Goal: Task Accomplishment & Management: Manage account settings

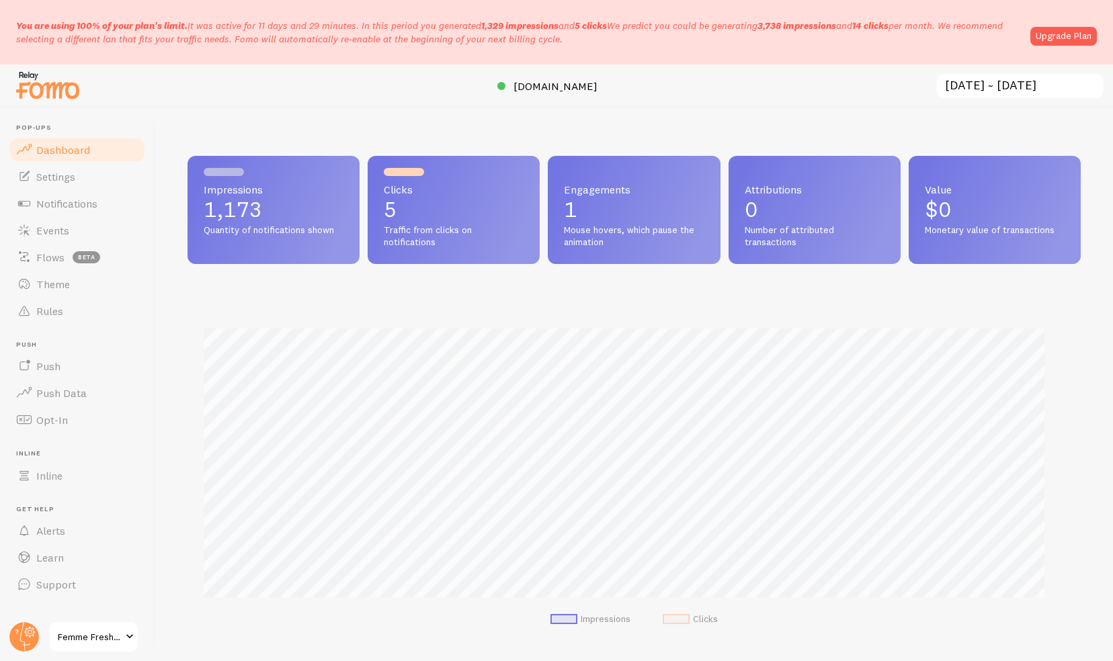
scroll to position [353, 883]
click at [64, 234] on span "Events" at bounding box center [52, 230] width 33 height 13
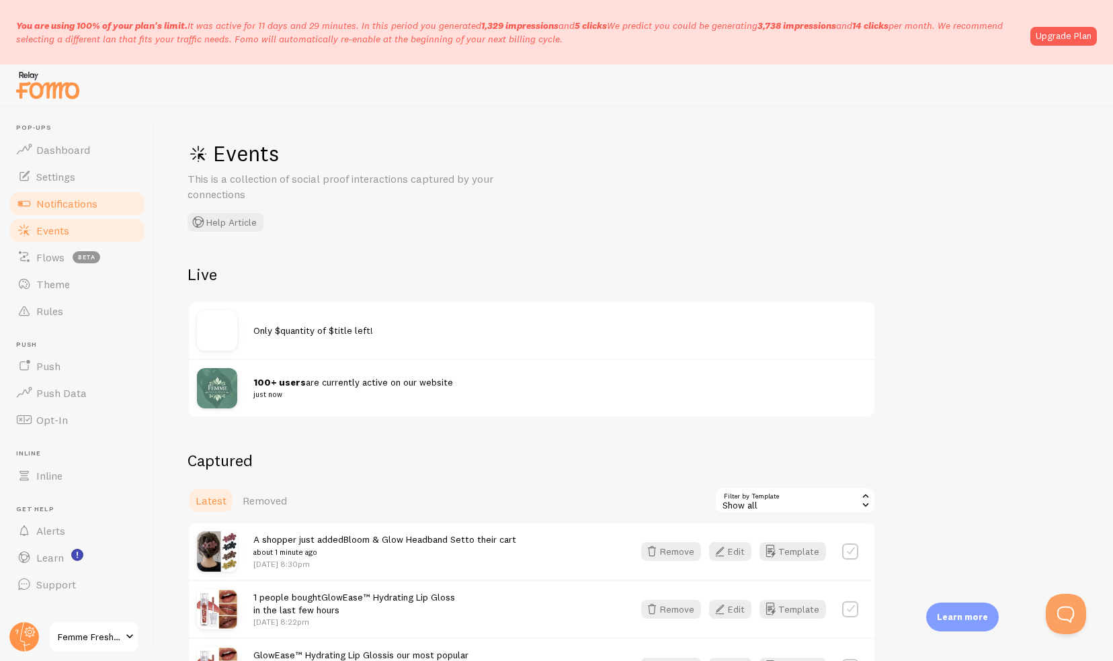
click at [95, 193] on link "Notifications" at bounding box center [77, 203] width 138 height 27
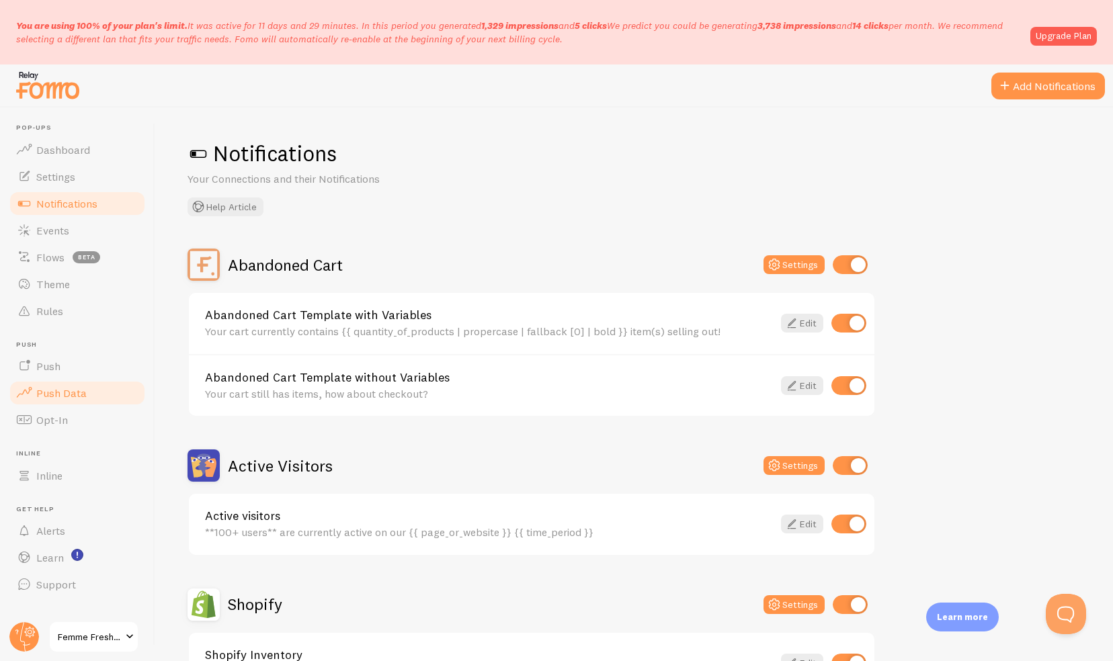
click at [71, 384] on link "Push Data" at bounding box center [77, 393] width 138 height 27
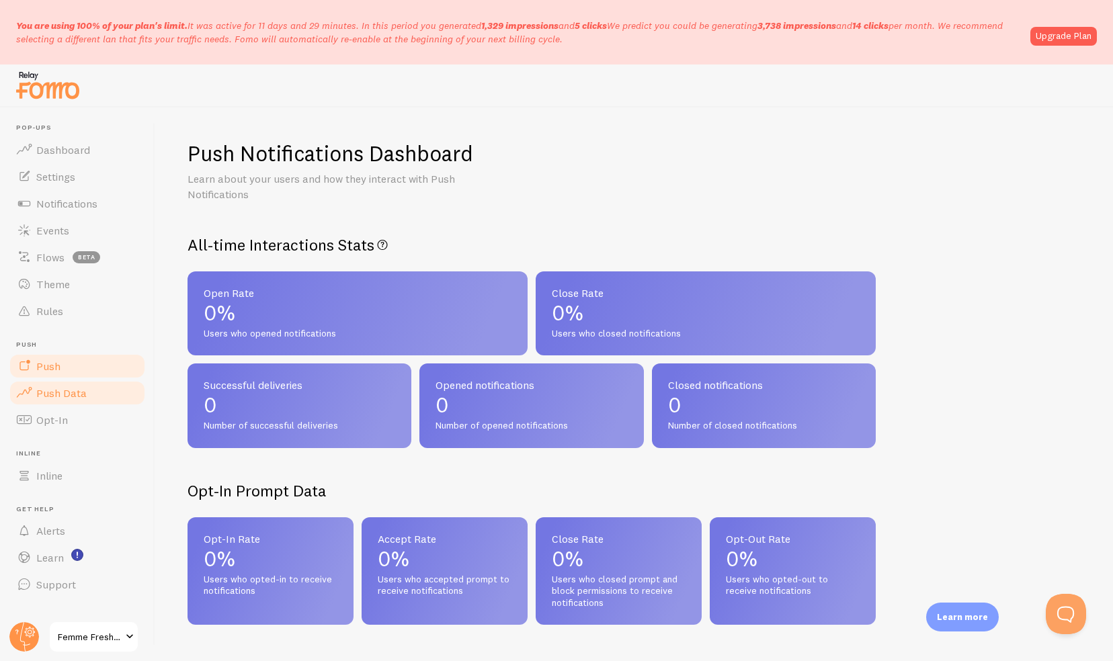
click at [73, 371] on link "Push" at bounding box center [77, 366] width 138 height 27
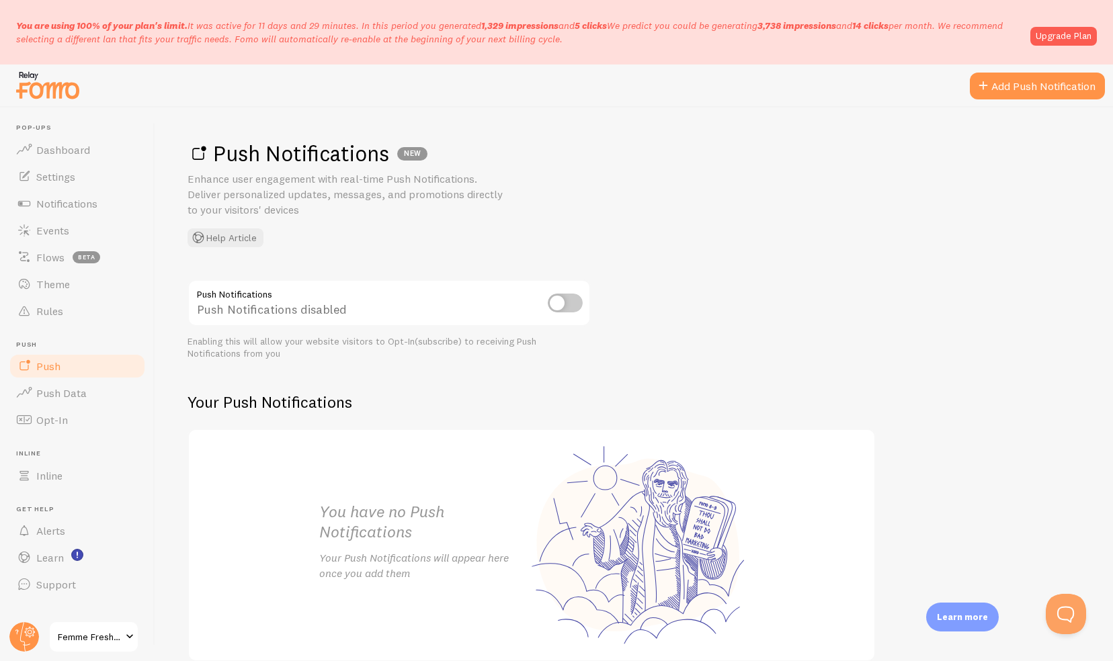
click at [570, 302] on input "checkbox" at bounding box center [565, 303] width 35 height 19
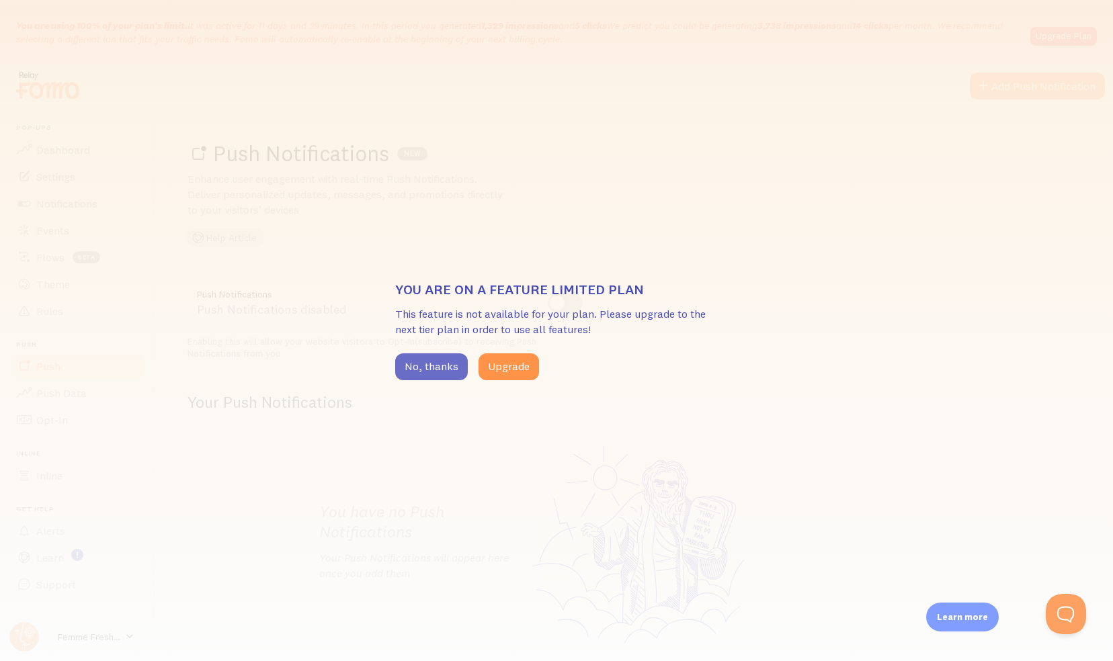
click at [421, 372] on button "No, thanks" at bounding box center [431, 366] width 73 height 27
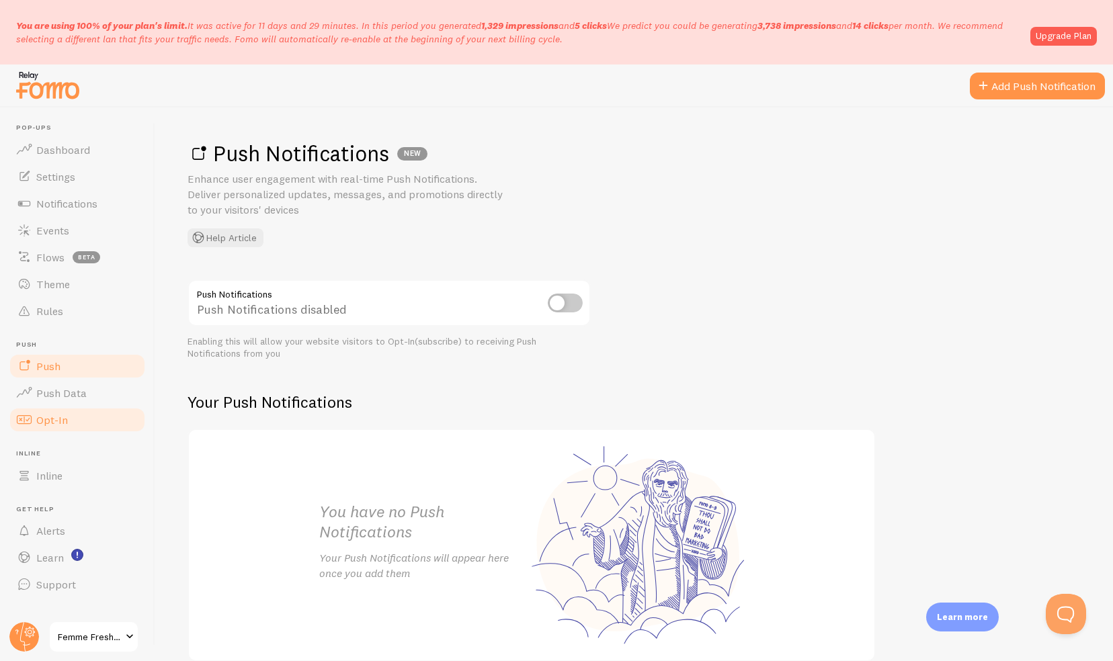
click at [47, 423] on span "Opt-In" at bounding box center [52, 419] width 32 height 13
